Goal: Task Accomplishment & Management: Complete application form

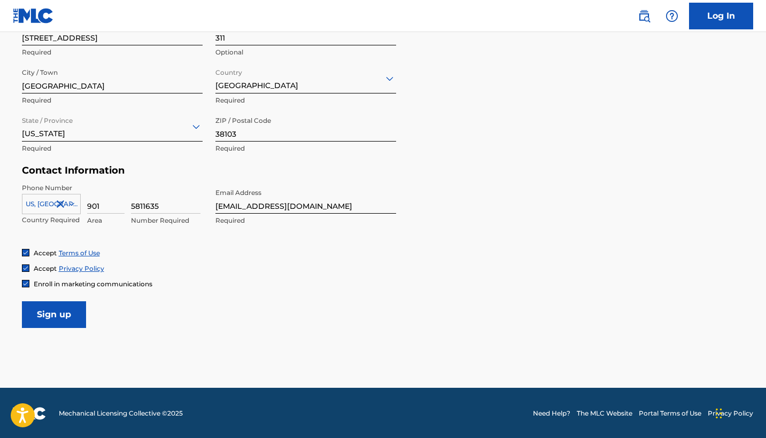
click at [45, 312] on input "Sign up" at bounding box center [54, 314] width 64 height 27
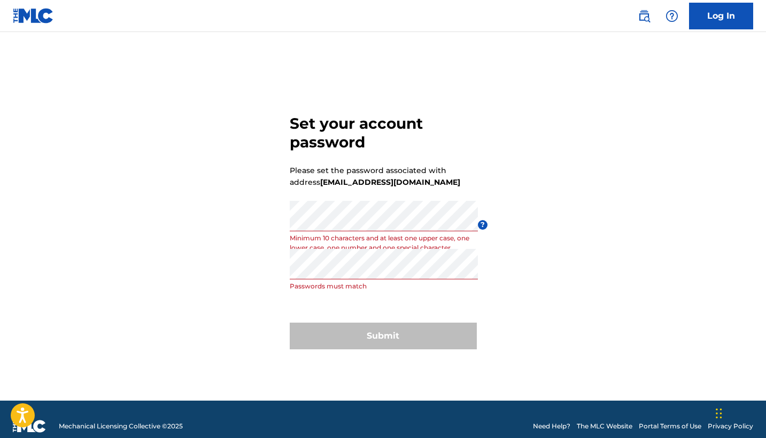
click at [423, 297] on form "Set your account password Please set the password associated with address [EMAI…" at bounding box center [383, 230] width 187 height 342
click at [419, 335] on div "Submit" at bounding box center [383, 336] width 187 height 27
click at [367, 339] on div "Submit" at bounding box center [383, 336] width 187 height 27
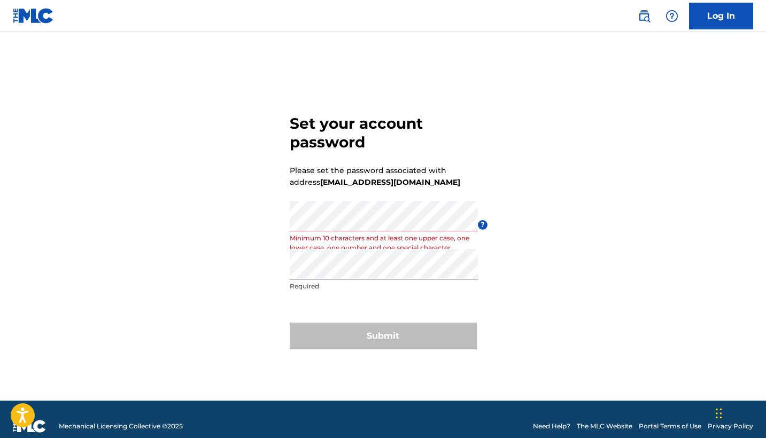
click at [367, 339] on div "Submit" at bounding box center [383, 336] width 187 height 27
